Goal: Navigation & Orientation: Find specific page/section

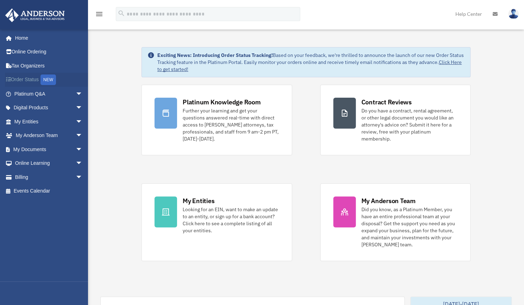
click at [37, 81] on link "Order Status NEW" at bounding box center [49, 80] width 88 height 14
click at [39, 147] on link "My Documents arrow_drop_down" at bounding box center [49, 149] width 88 height 14
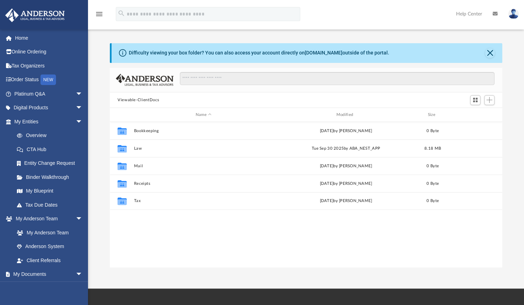
scroll to position [154, 387]
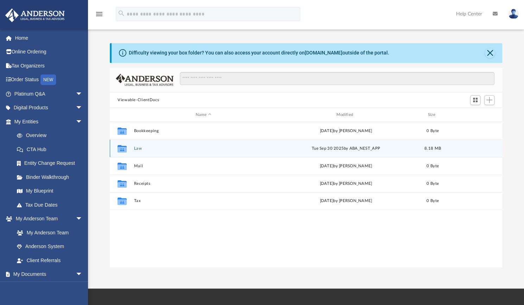
click at [134, 145] on div "Collaborated Folder Law [DATE] by ABA_NEST_APP 8.18 MB" at bounding box center [306, 149] width 392 height 18
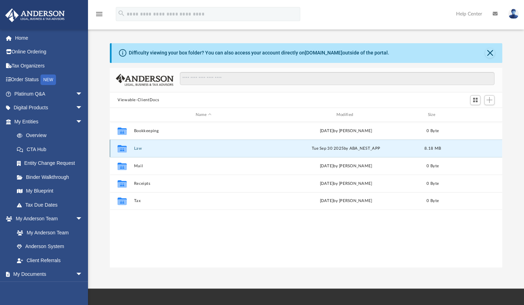
click at [142, 148] on button "Law" at bounding box center [203, 148] width 139 height 5
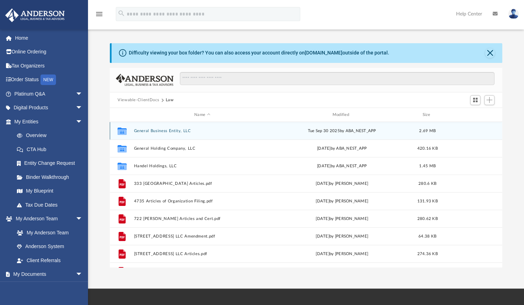
click at [172, 130] on button "General Business Entity, LLC" at bounding box center [202, 131] width 136 height 5
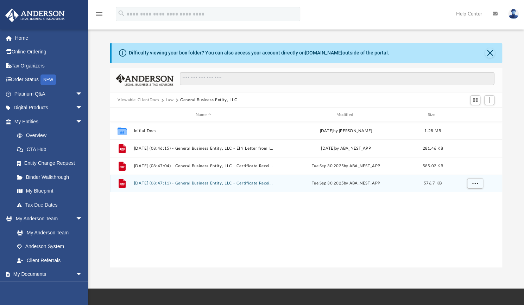
click at [208, 186] on div "File [DATE] (08:47:11) - General Business Entity, LLC - Certificate Received.pd…" at bounding box center [306, 184] width 392 height 18
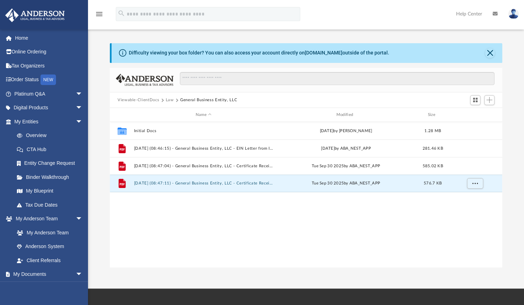
click at [511, 14] on img at bounding box center [513, 14] width 11 height 10
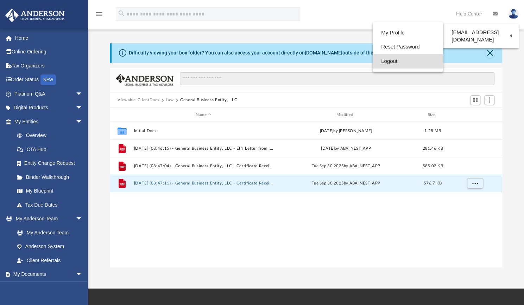
click at [378, 63] on link "Logout" at bounding box center [407, 61] width 70 height 14
